Goal: Check status: Check status

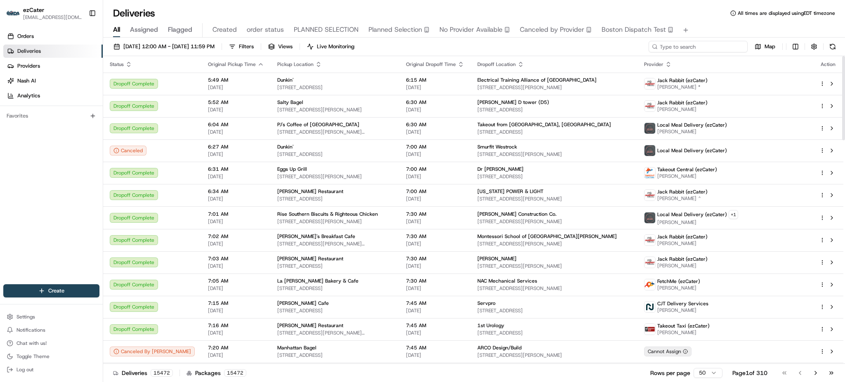
click at [705, 46] on input at bounding box center [697, 47] width 99 height 12
paste input "ZMW1Z6"
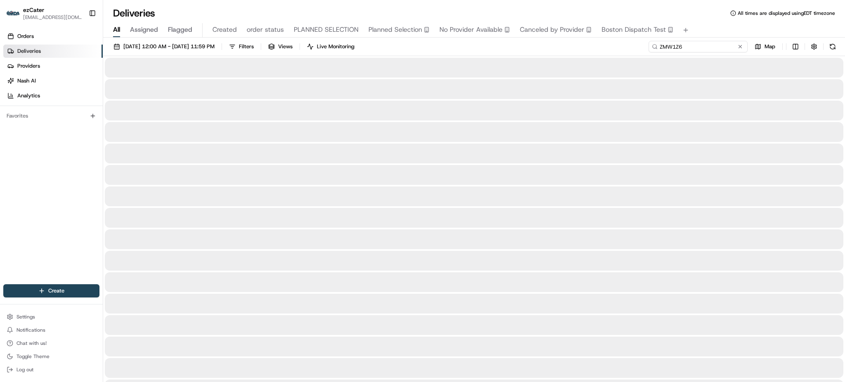
type input "ZMW1Z6"
click at [622, 44] on div "[DATE] 12:00 AM - [DATE] 11:59 PM Filters Views Live Monitoring ZMW1Z6 Map" at bounding box center [473, 48] width 741 height 15
click at [617, 49] on div "[DATE] 12:00 AM - [DATE] 11:59 PM Filters Views Live Monitoring ZMW1Z6 Map" at bounding box center [473, 48] width 741 height 15
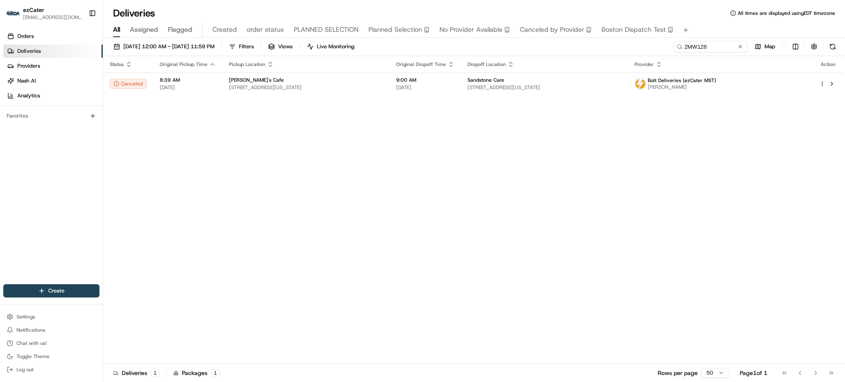
click at [770, 120] on div "Status Original Pickup Time Pickup Location Original Dropoff Time Dropoff Locat…" at bounding box center [473, 210] width 740 height 308
click at [449, 97] on div "Status Original Pickup Time Pickup Location Original Dropoff Time Dropoff Locat…" at bounding box center [473, 210] width 740 height 308
click at [454, 83] on span "9:00 AM" at bounding box center [425, 80] width 58 height 7
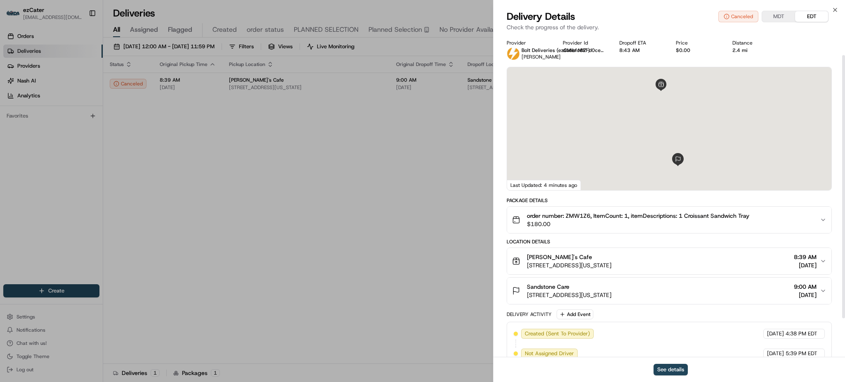
scroll to position [73, 0]
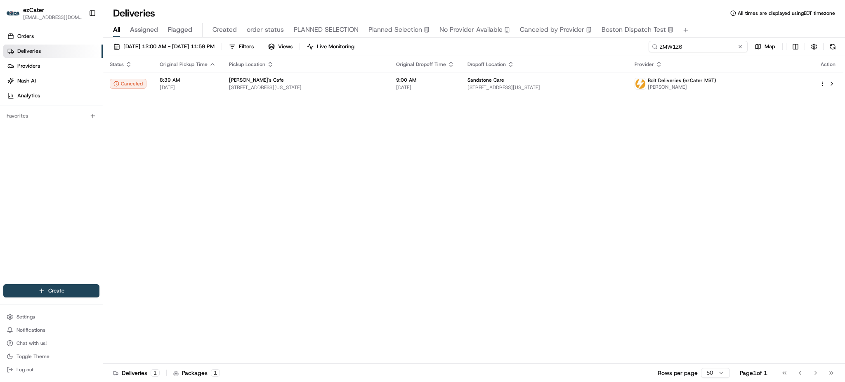
click at [714, 52] on input "ZMW1Z6" at bounding box center [697, 47] width 99 height 12
click at [417, 73] on td "9:00 AM [DATE]" at bounding box center [424, 84] width 71 height 22
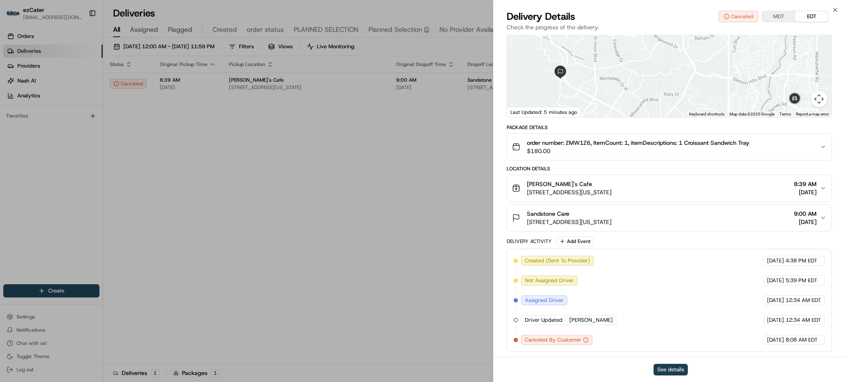
click at [664, 367] on button "See details" at bounding box center [670, 370] width 34 height 12
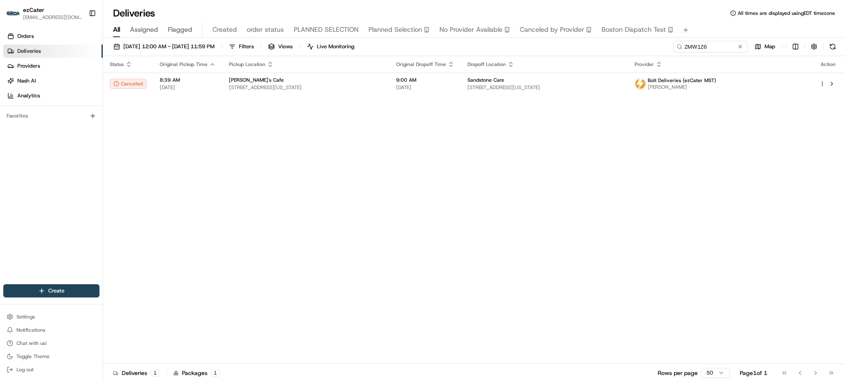
click at [701, 54] on div "[DATE] 12:00 AM - [DATE] 11:59 PM Filters Views Live Monitoring ZMW1Z6 Map" at bounding box center [473, 48] width 741 height 15
click at [710, 36] on div "All Assigned Flagged Created order status PLANNED SELECTION Planned Selection N…" at bounding box center [473, 30] width 741 height 14
click at [710, 43] on input "ZMW1Z6" at bounding box center [697, 47] width 99 height 12
paste input "H232K4"
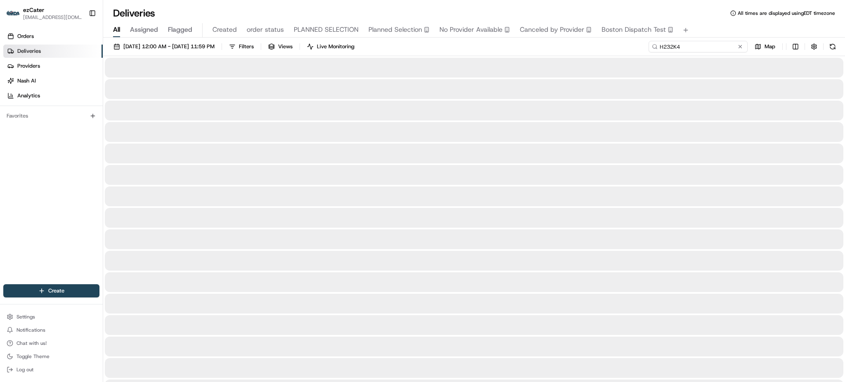
click at [715, 42] on input "H232K4" at bounding box center [697, 47] width 99 height 12
type input "H232K4"
click at [713, 35] on div "All Assigned Flagged Created order status PLANNED SELECTION Planned Selection N…" at bounding box center [473, 30] width 741 height 14
click at [628, 48] on div "[DATE] 12:00 AM - [DATE] 11:59 PM Filters Views Live Monitoring H232K4 Map" at bounding box center [473, 48] width 741 height 15
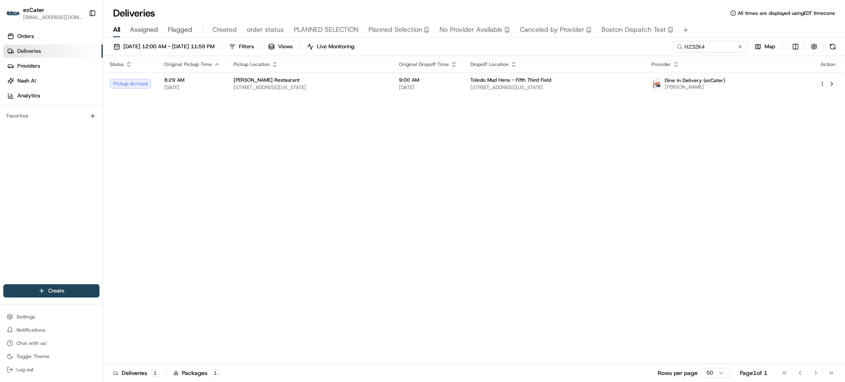
click at [628, 156] on div "Status Original Pickup Time Pickup Location Original Dropoff Time Dropoff Locat…" at bounding box center [473, 210] width 740 height 308
click at [538, 86] on span "[STREET_ADDRESS][US_STATE]" at bounding box center [554, 87] width 168 height 7
